Goal: Task Accomplishment & Management: Use online tool/utility

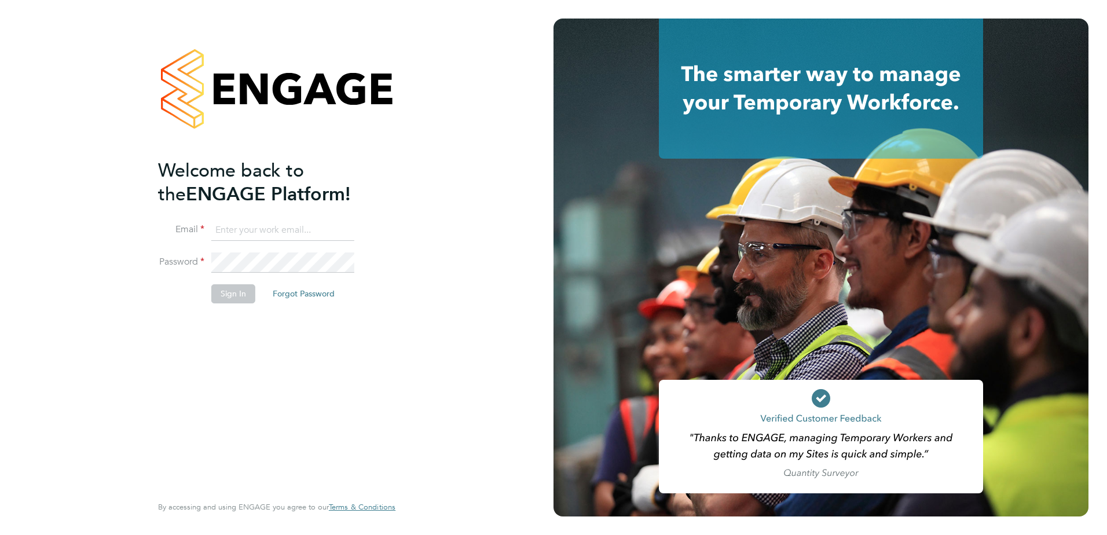
type input "[EMAIL_ADDRESS][DOMAIN_NAME]"
click at [446, 212] on div "Welcome back to the ENGAGE Platform! Email ola.oke@cpplc.com Password Sign In F…" at bounding box center [277, 267] width 554 height 535
click at [228, 290] on button "Sign In" at bounding box center [233, 293] width 44 height 19
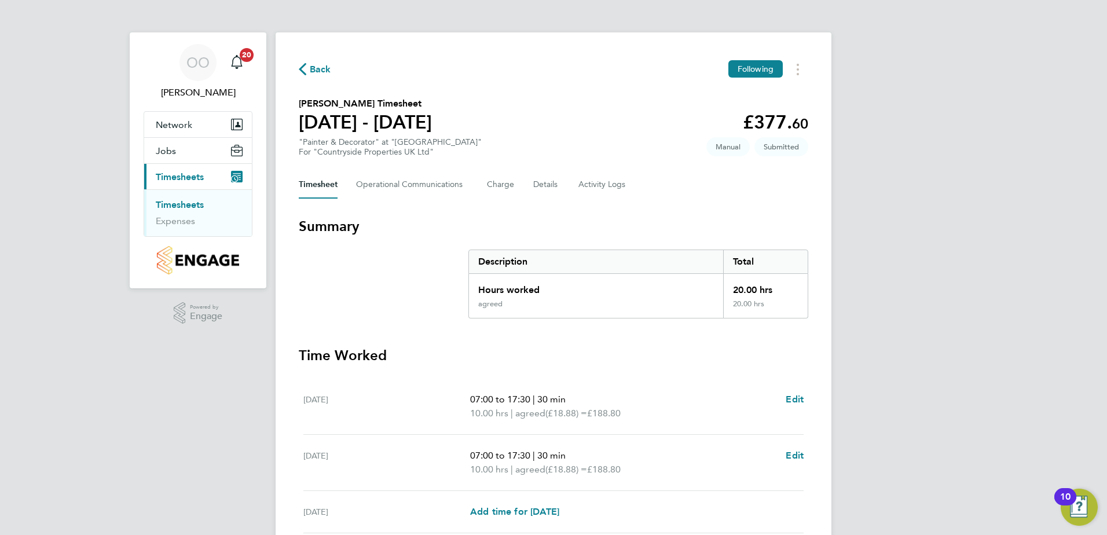
click at [585, 129] on section "[PERSON_NAME] Timesheet [DATE] - [DATE] £377. 60 "Painter & Decorator" at "[GEO…" at bounding box center [554, 127] width 510 height 60
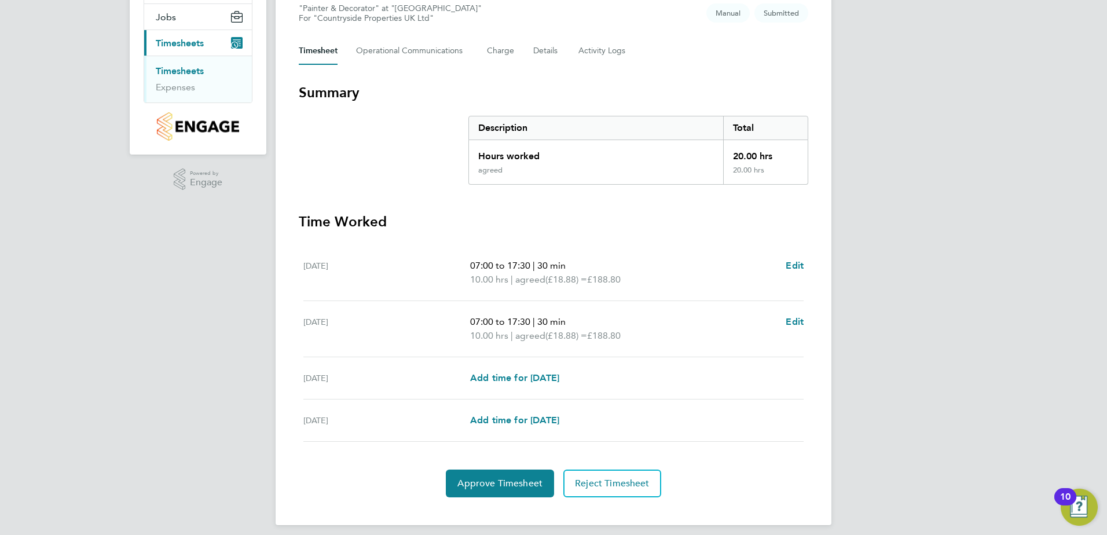
scroll to position [142, 0]
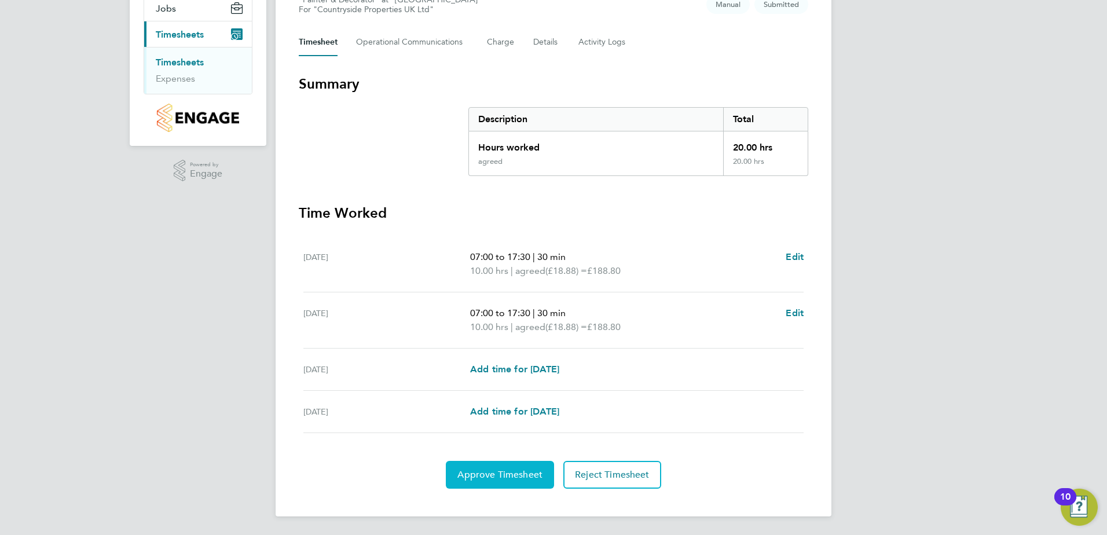
click at [492, 472] on span "Approve Timesheet" at bounding box center [499, 475] width 85 height 12
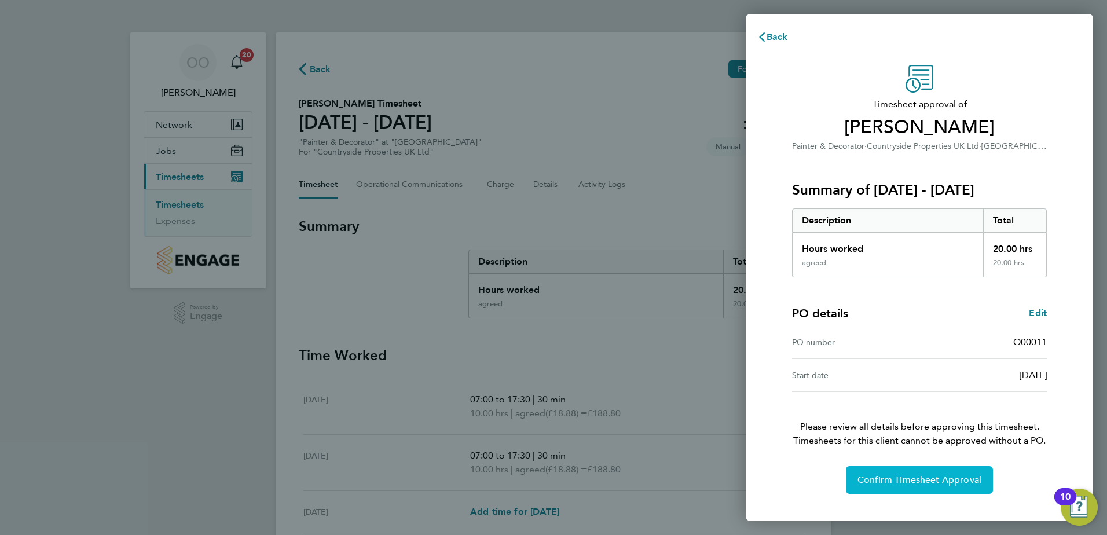
click at [867, 478] on span "Confirm Timesheet Approval" at bounding box center [920, 480] width 124 height 12
